Goal: Entertainment & Leisure: Consume media (video, audio)

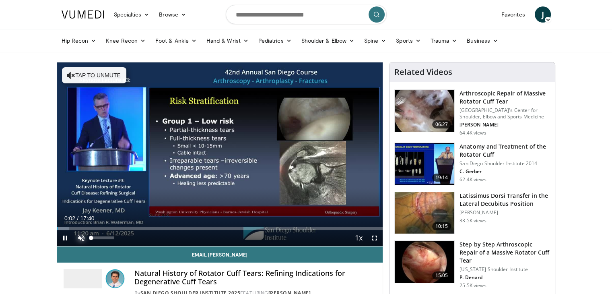
click at [80, 236] on span "Video Player" at bounding box center [81, 238] width 16 height 16
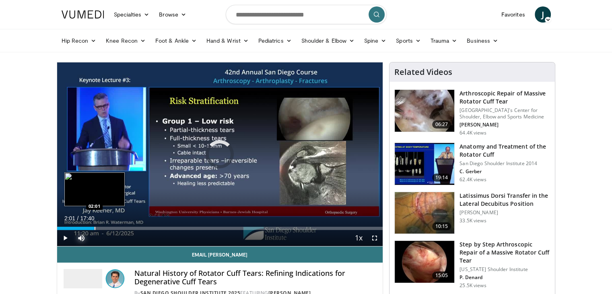
click at [95, 229] on div "Progress Bar" at bounding box center [95, 227] width 1 height 3
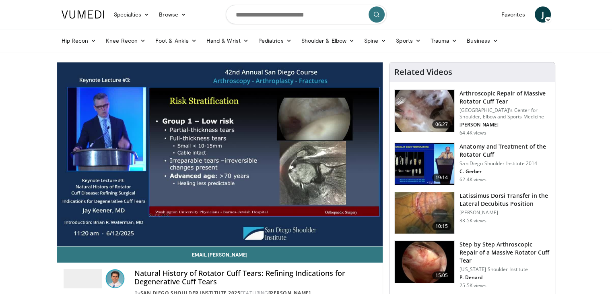
click at [325, 270] on h4 "Natural History of Rotator Cuff Tears: Refining Indications for Degenerative Cu…" at bounding box center [255, 277] width 242 height 17
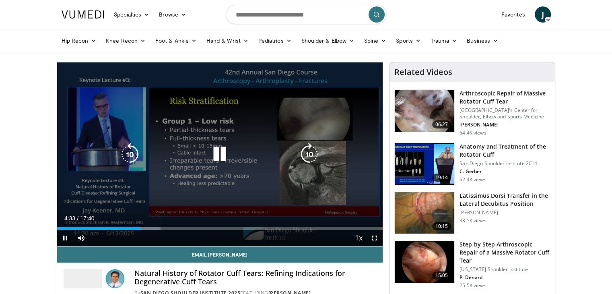
click at [214, 150] on icon "Video Player" at bounding box center [219, 154] width 23 height 23
click at [220, 158] on icon "Video Player" at bounding box center [219, 154] width 23 height 23
click at [226, 161] on icon "Video Player" at bounding box center [219, 154] width 23 height 23
